Goal: Task Accomplishment & Management: Manage account settings

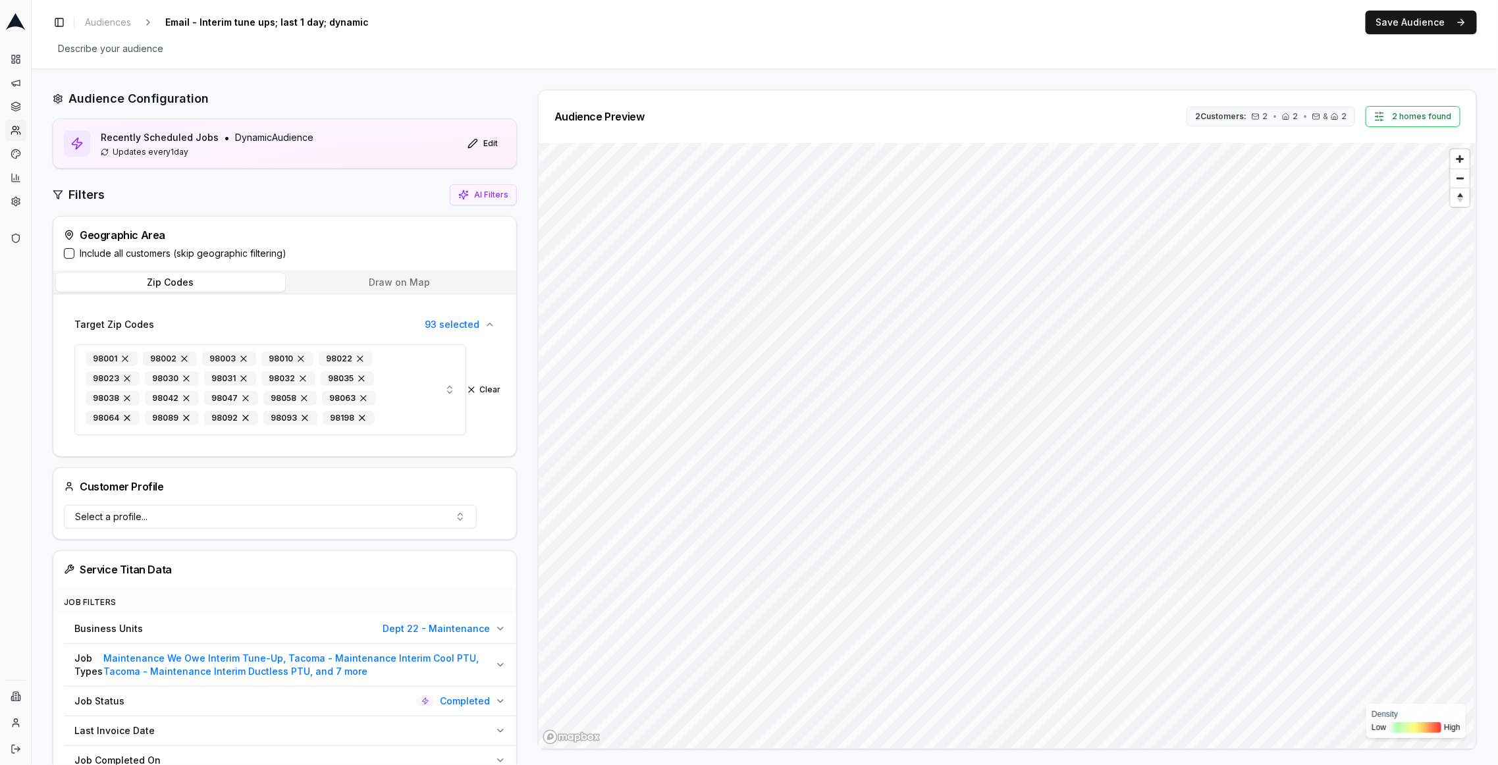
click at [124, 253] on label "Include all customers (skip geographic filtering)" at bounding box center [183, 253] width 207 height 13
click at [74, 253] on button "Include all customers (skip geographic filtering)" at bounding box center [69, 253] width 11 height 11
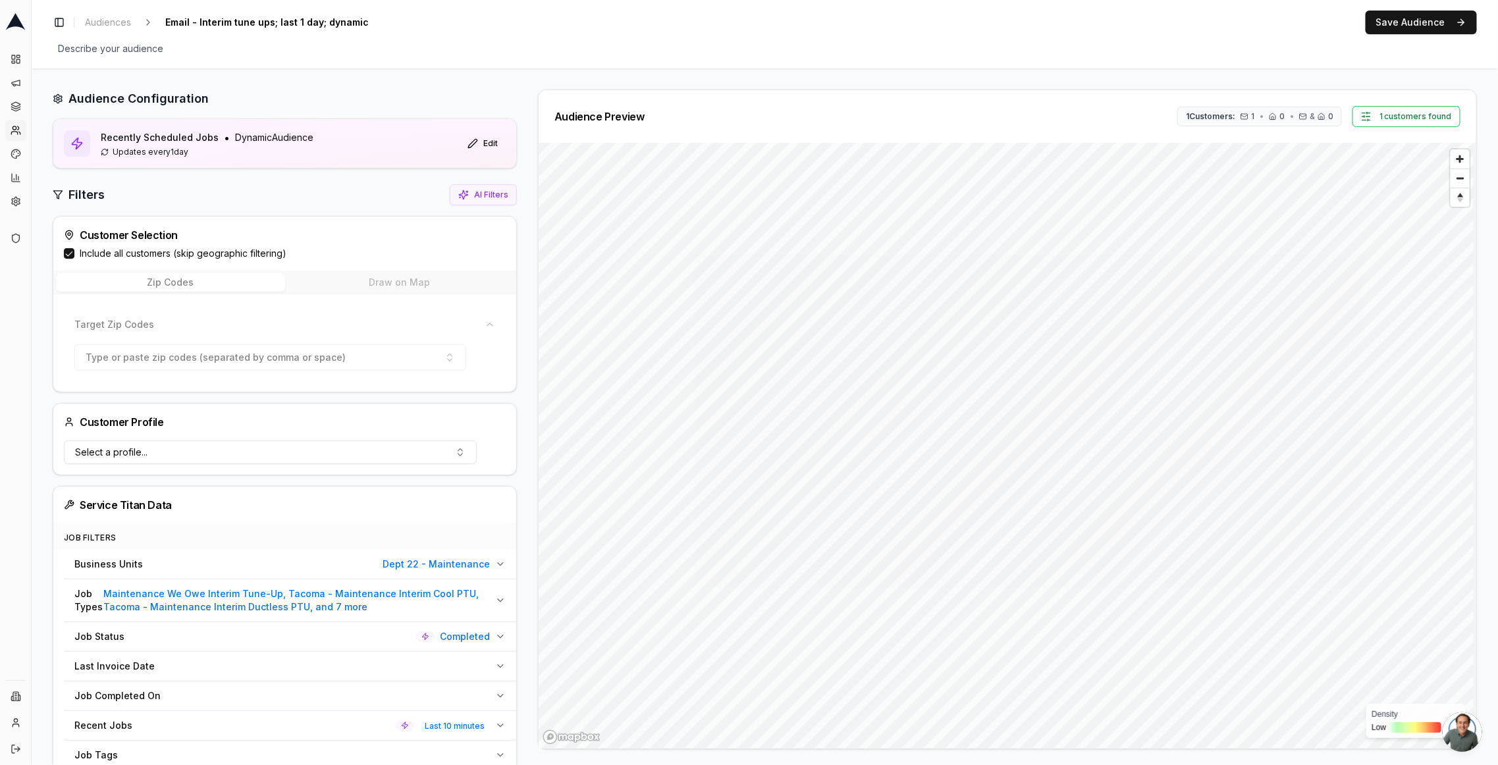
click at [486, 713] on button "Recent Jobs Last 10 minutes" at bounding box center [290, 725] width 452 height 29
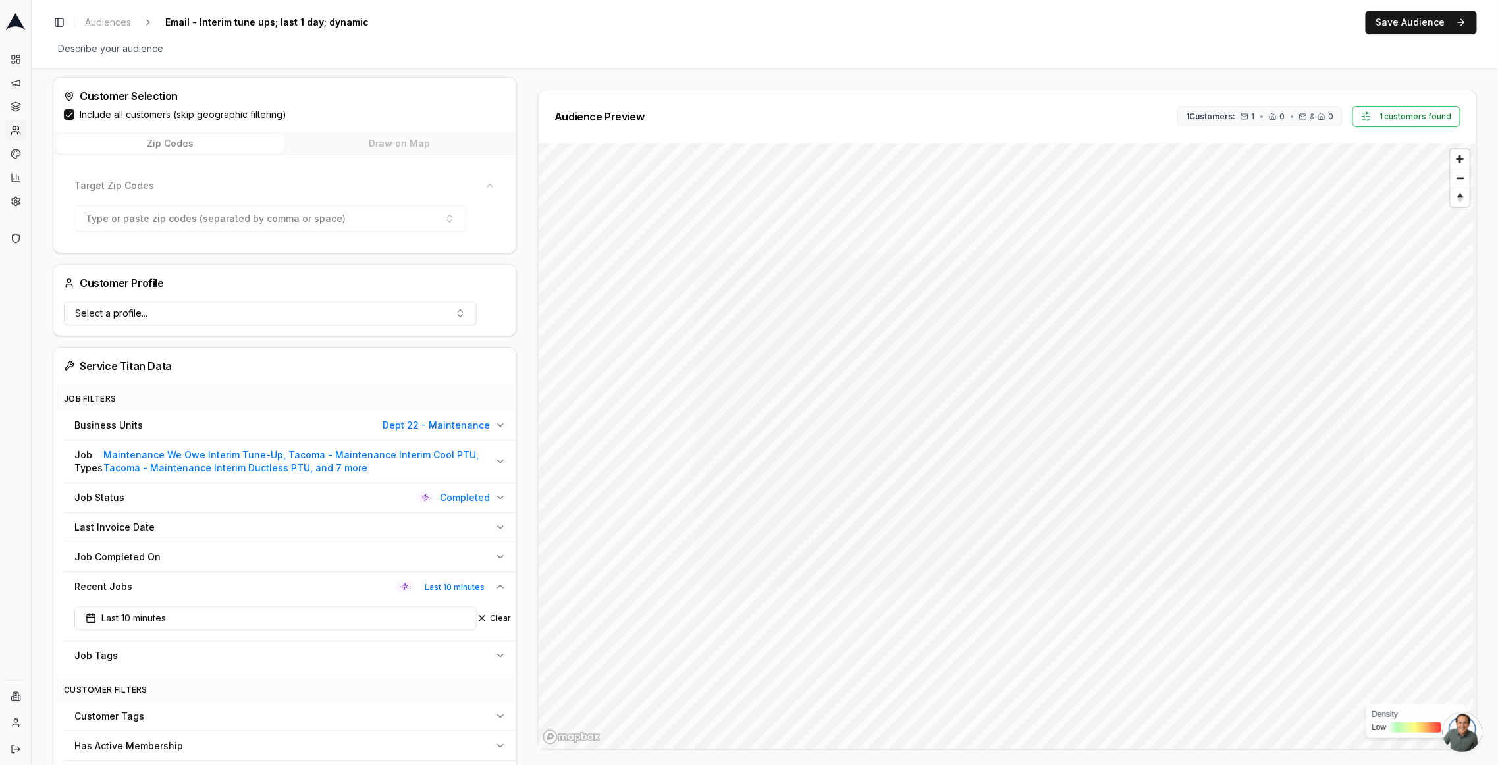
scroll to position [142, 0]
click at [188, 618] on button "Last 10 minutes" at bounding box center [275, 616] width 402 height 24
click at [176, 675] on input "10" at bounding box center [177, 673] width 53 height 24
type input "1"
click at [264, 681] on html "Dashboard Campaigns Sequences Audiences Creatives Customer Analysis Settings Ad…" at bounding box center [749, 382] width 1498 height 765
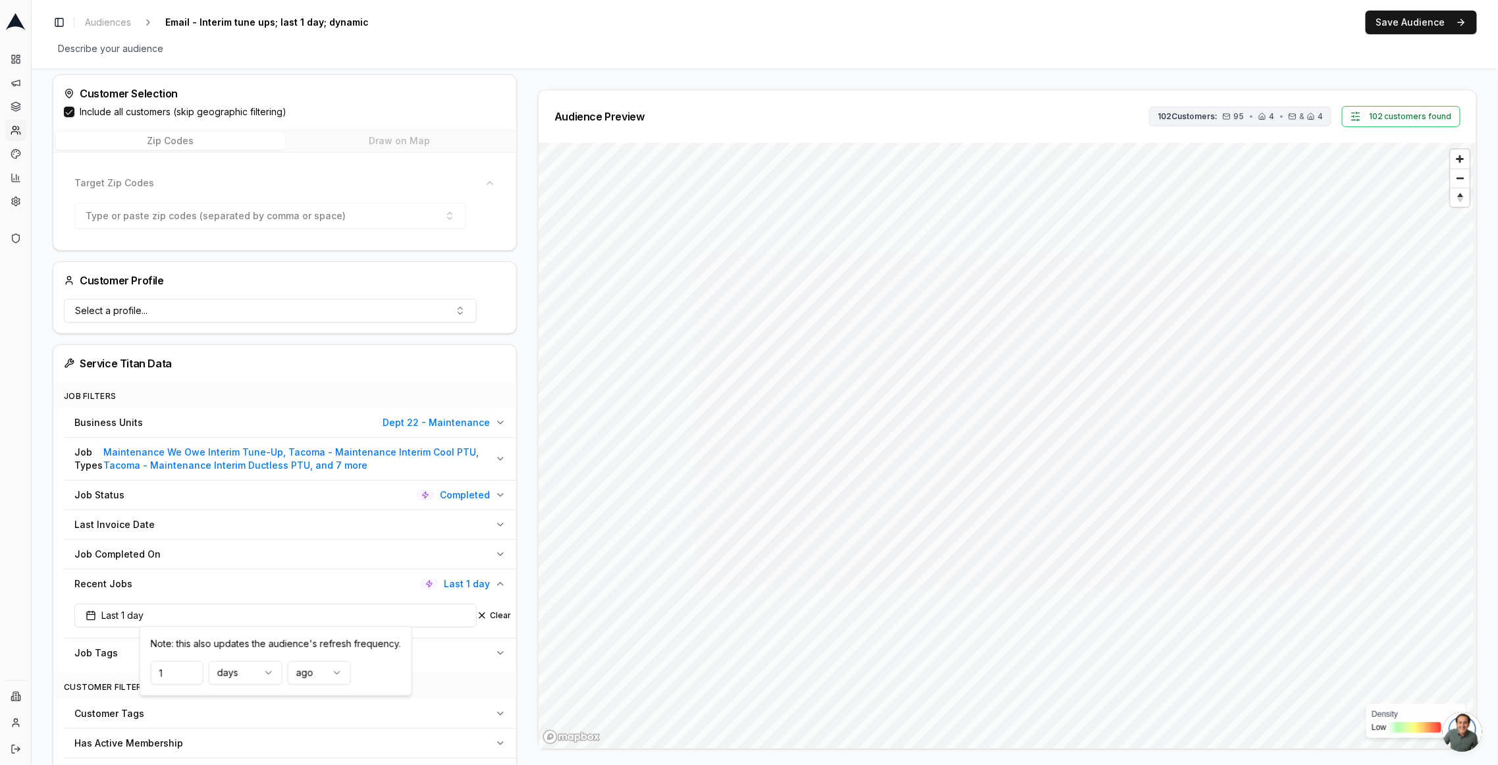
click at [1236, 118] on span "95" at bounding box center [1238, 116] width 11 height 11
click at [1246, 65] on div "Toggle Sidebar Audiences Email - Interim tune ups; last 1 day; dynamic Edit Sav…" at bounding box center [765, 34] width 1466 height 68
click at [396, 604] on button "Last 1 day" at bounding box center [275, 616] width 402 height 24
click at [165, 671] on input "1" at bounding box center [177, 673] width 53 height 24
type input "10"
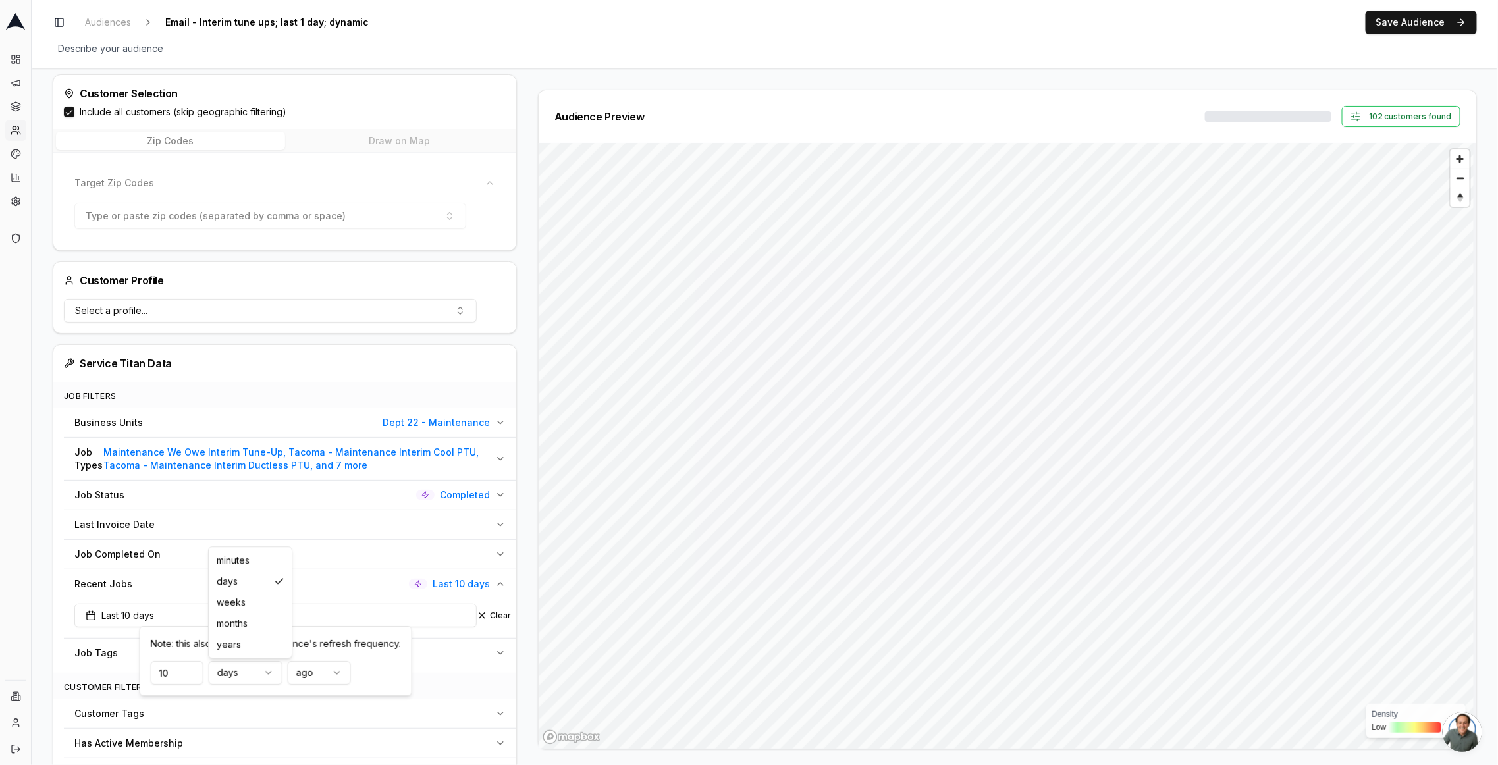
click at [230, 674] on html "Dashboard Campaigns Sequences Audiences Creatives Customer Analysis Settings Ad…" at bounding box center [749, 382] width 1498 height 765
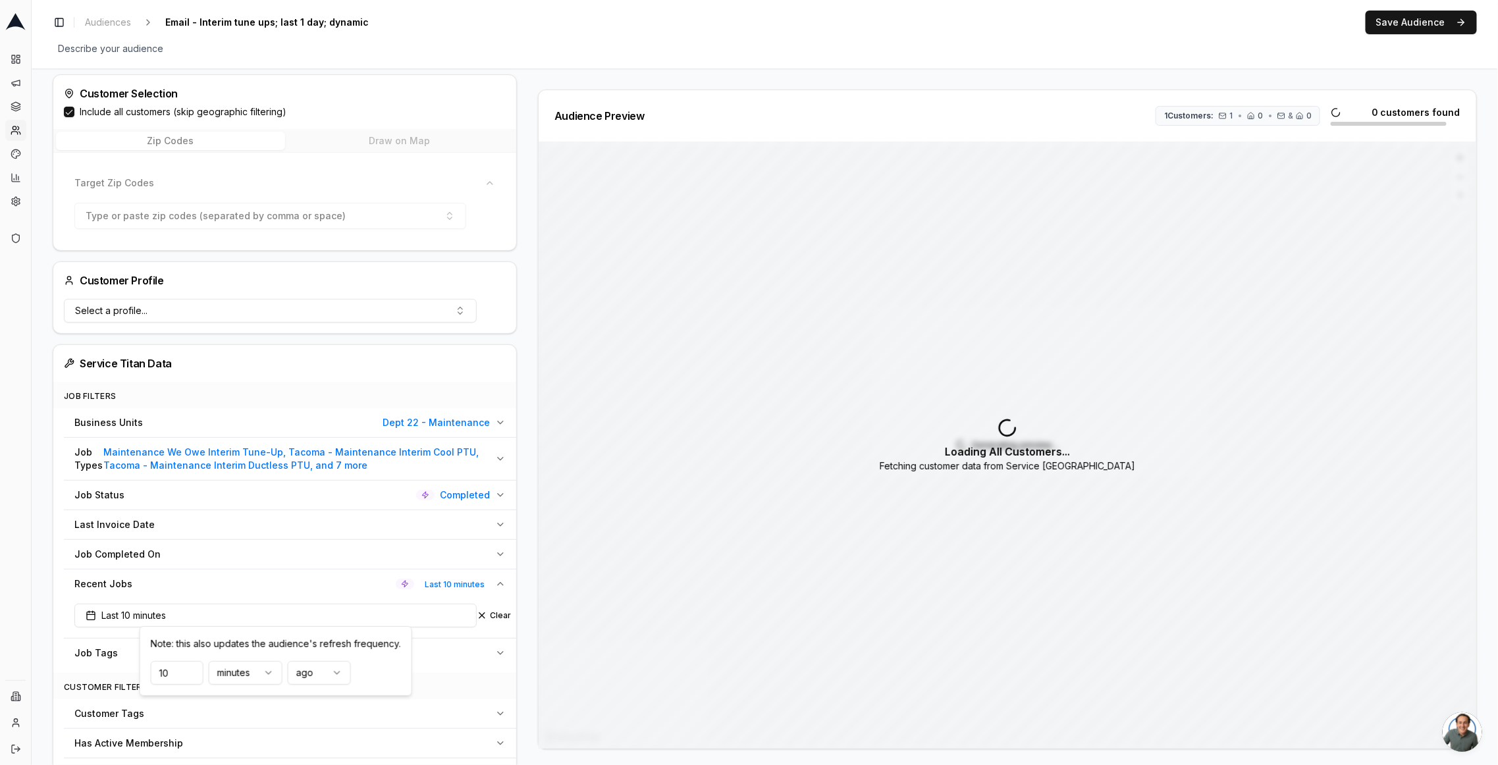
click at [828, 31] on div "Toggle Sidebar Audiences Email - Interim tune ups; last 1 day; dynamic Edit Sav…" at bounding box center [765, 23] width 1424 height 24
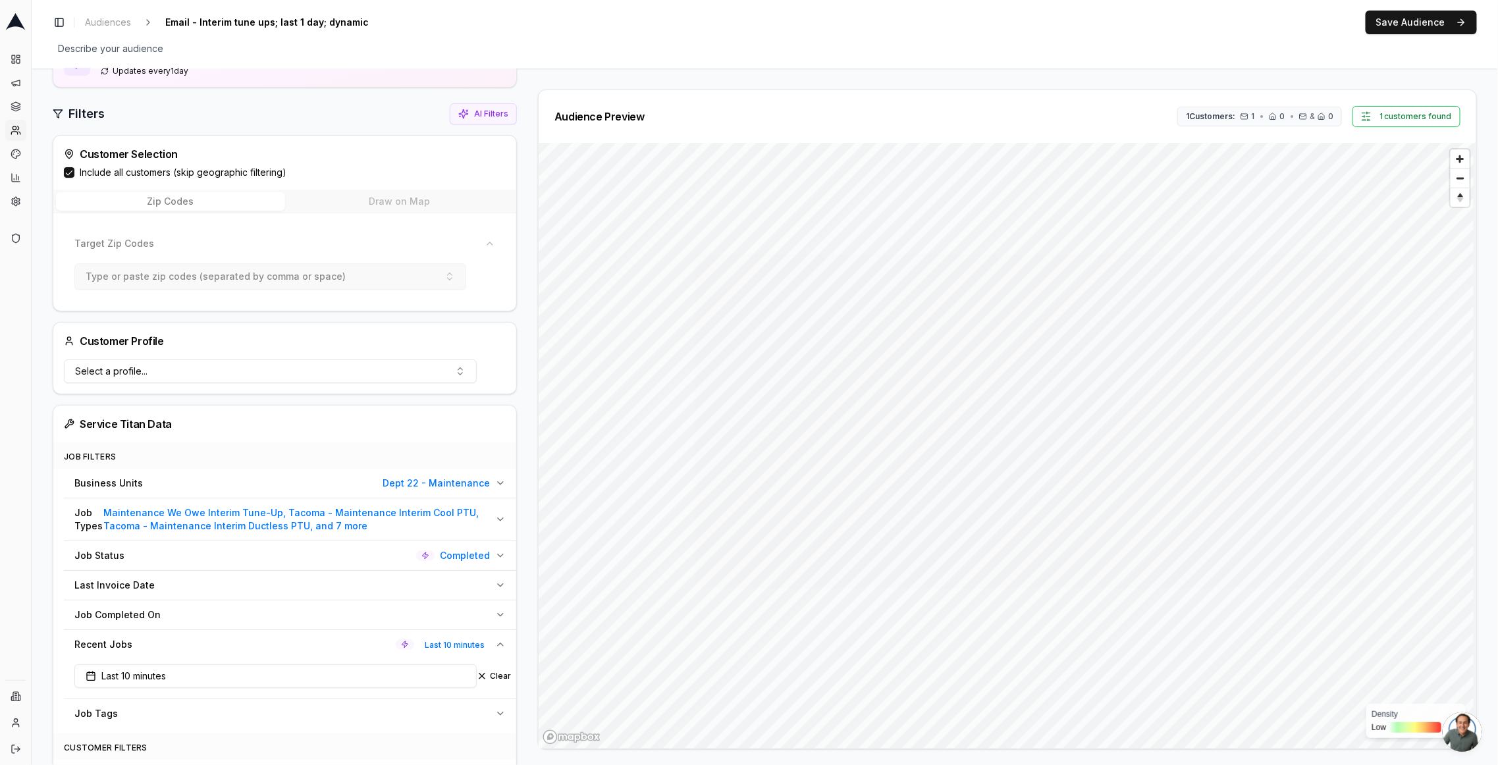
scroll to position [0, 0]
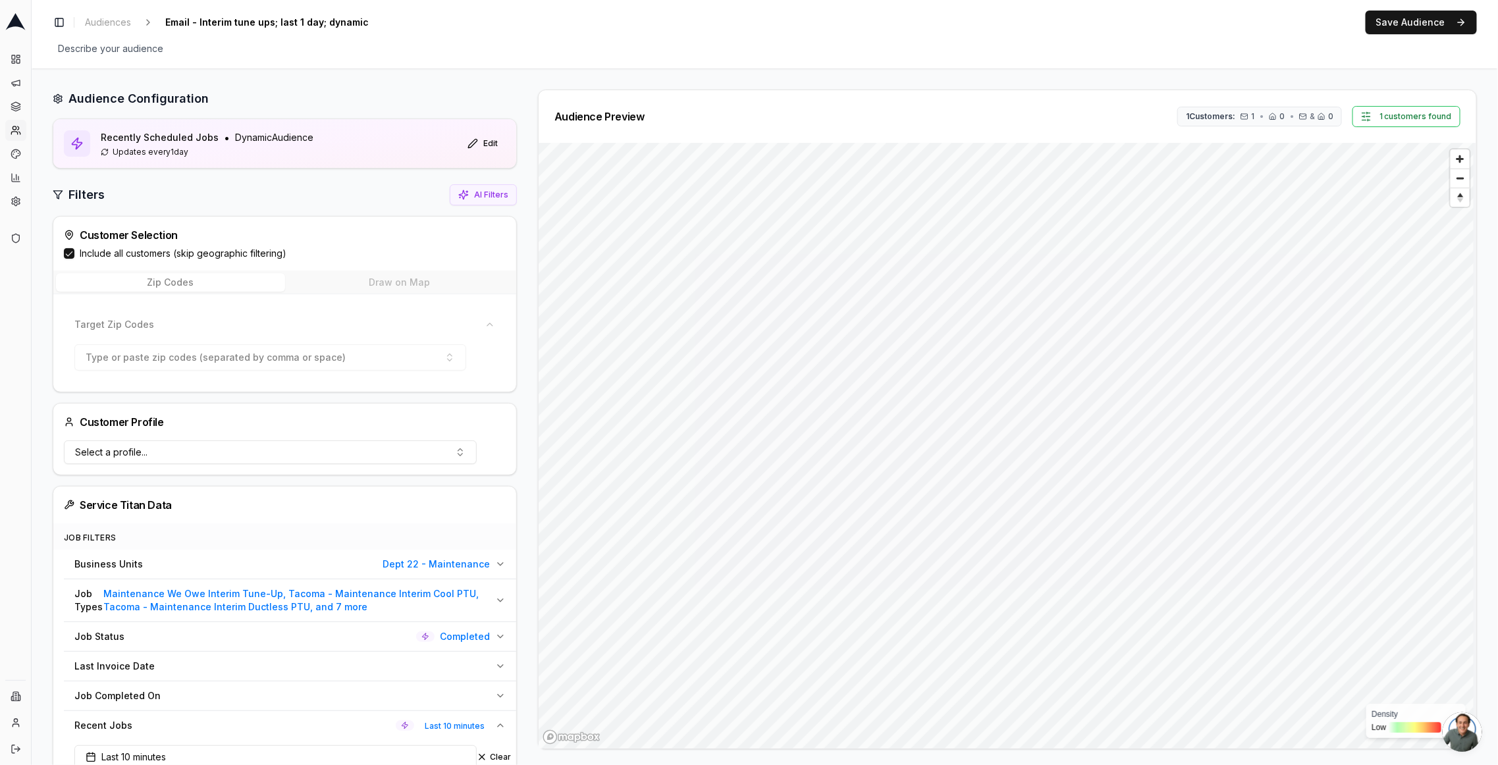
click at [1385, 21] on button "Save Audience" at bounding box center [1420, 23] width 111 height 24
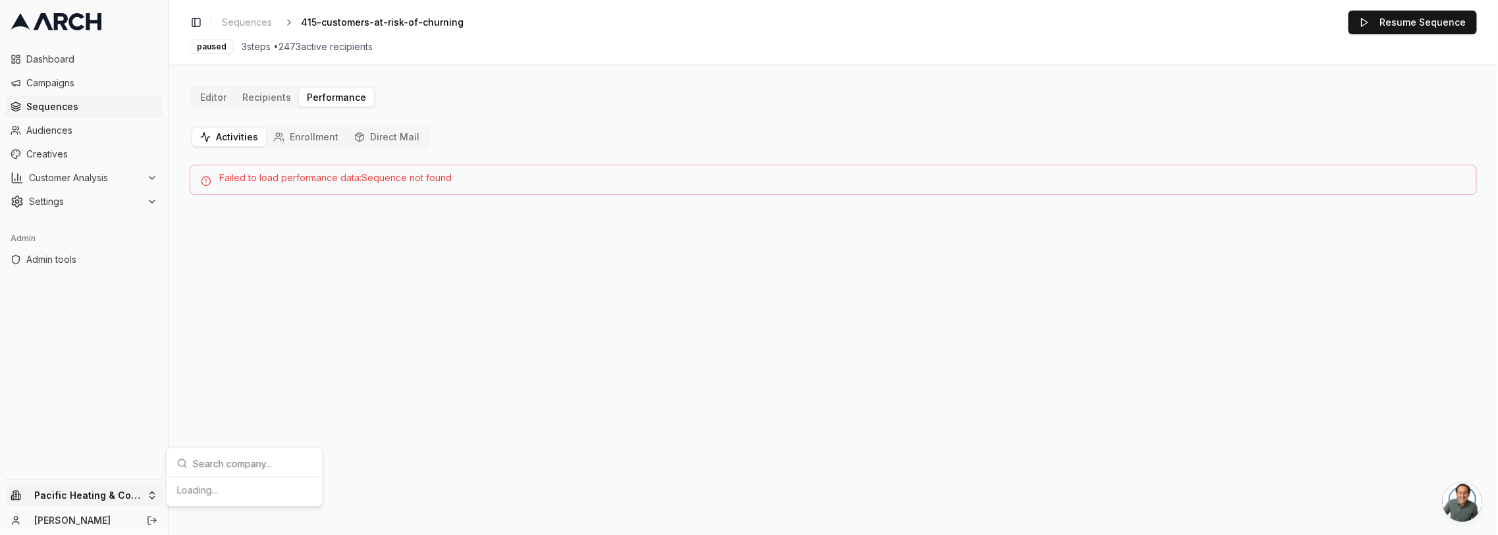
click at [132, 494] on html "Dashboard Campaigns Sequences Audiences Creatives Customer Analysis Settings Ad…" at bounding box center [749, 267] width 1498 height 535
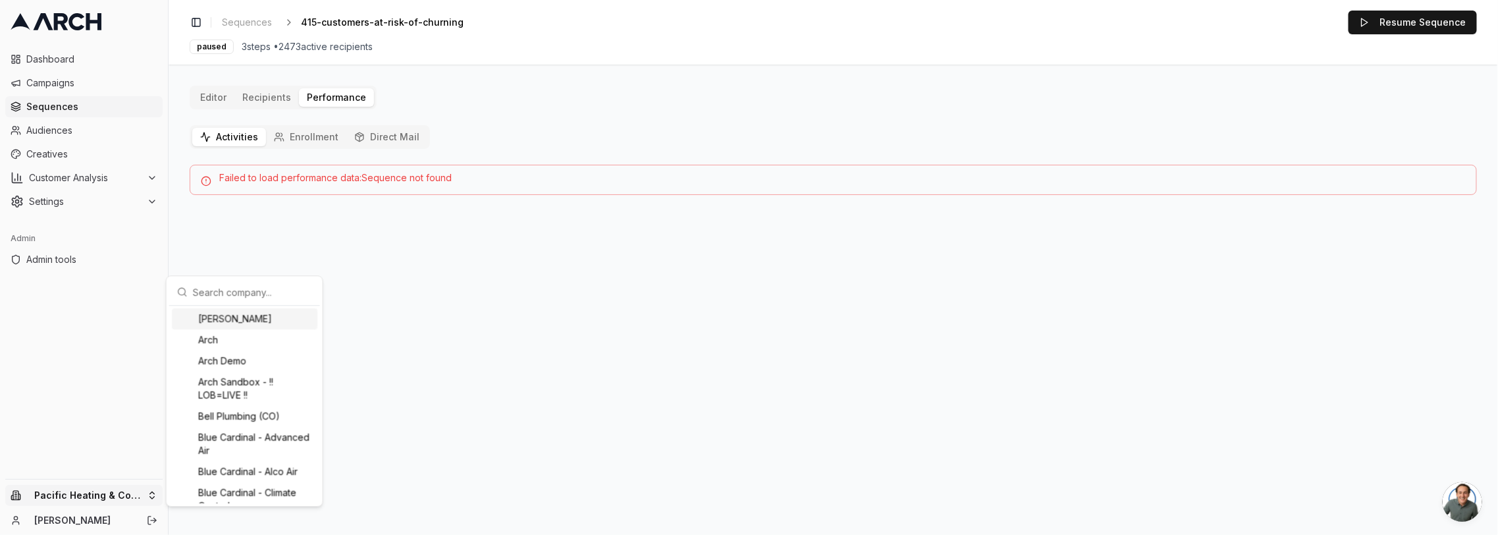
click at [217, 288] on input "text" at bounding box center [252, 291] width 119 height 26
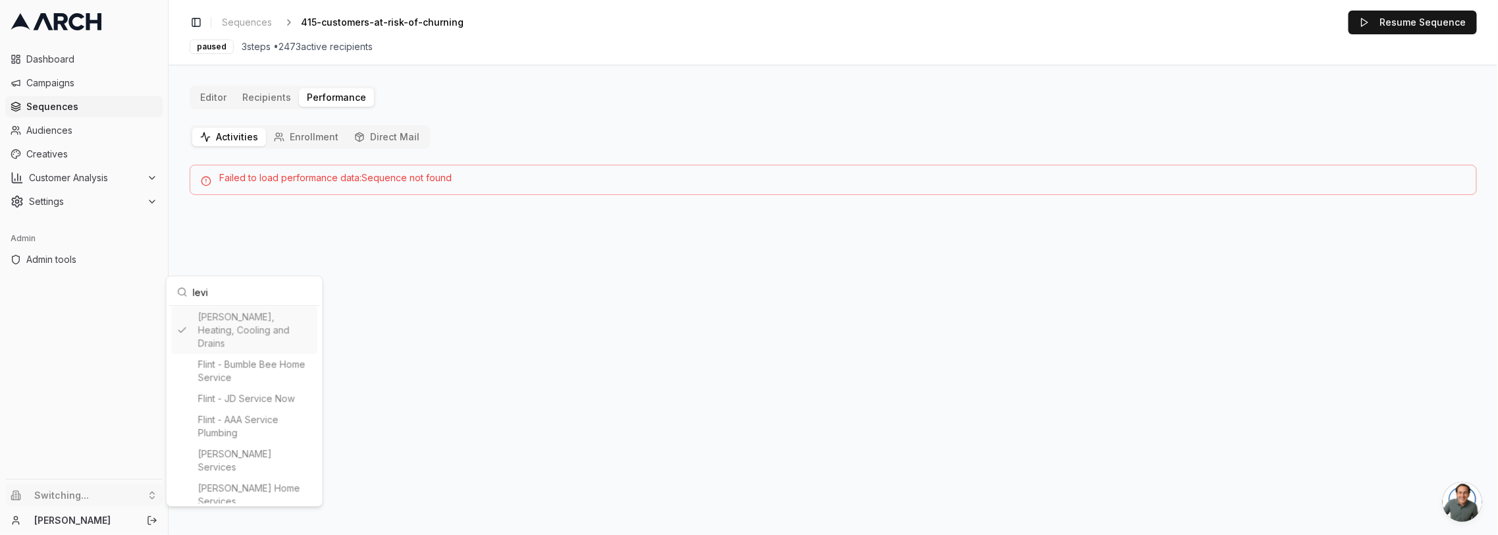
type input "levi"
click at [564, 123] on html "Dashboard Campaigns Sequences Audiences Creatives Customer Analysis Settings Ad…" at bounding box center [749, 267] width 1498 height 535
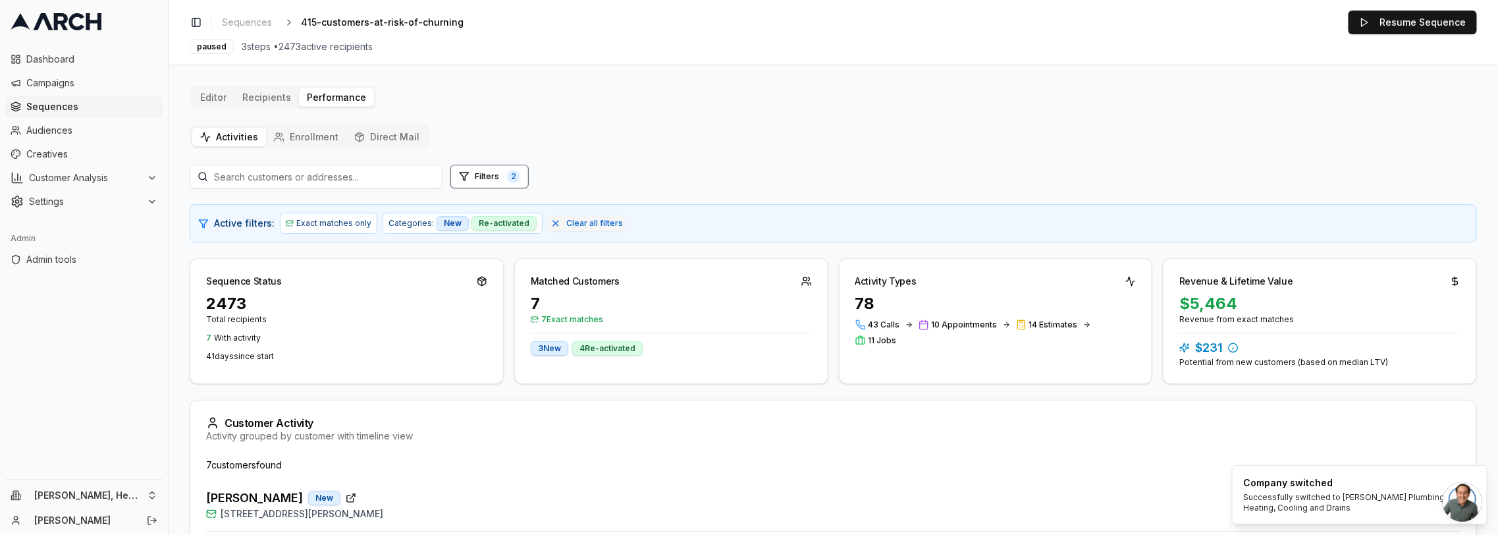
click at [650, 139] on div "Activities Enrollment Direct Mail Filters 2 Active filters: Exact matches only …" at bounding box center [833, 496] width 1287 height 743
click at [870, 191] on div "Filters 2 Active filters: Exact matches only Categories: New Re-activated Clear…" at bounding box center [833, 516] width 1287 height 703
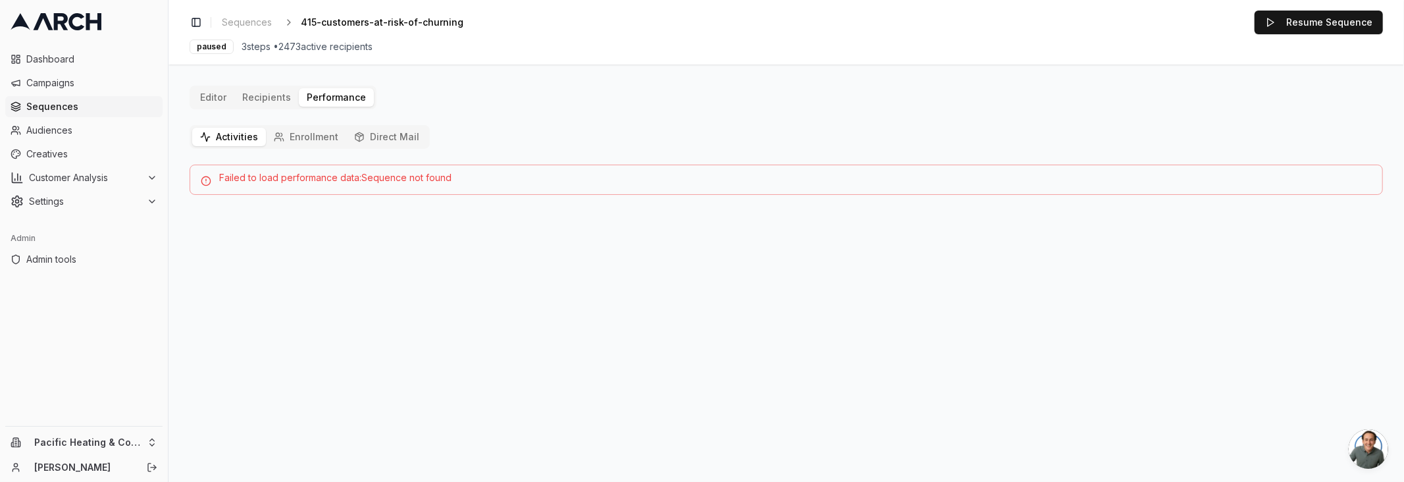
click at [93, 107] on span "Sequences" at bounding box center [91, 106] width 131 height 13
